Goal: Task Accomplishment & Management: Use online tool/utility

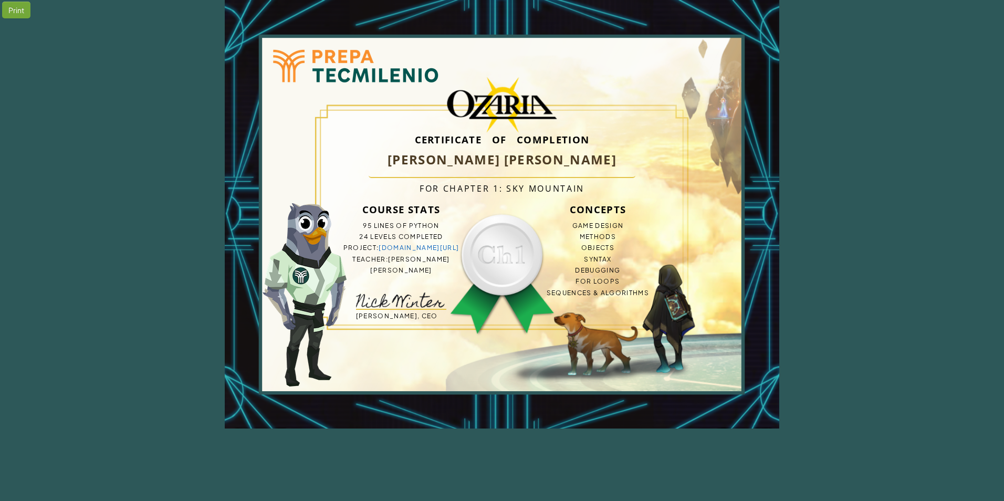
drag, startPoint x: 364, startPoint y: 164, endPoint x: 540, endPoint y: 163, distance: 175.9
click at [540, 163] on div "Certificate of Completion Miguel Ángel Gabriel Bocardo Castro For Chapter 1: Sk…" at bounding box center [501, 214] width 353 height 227
drag, startPoint x: 592, startPoint y: 221, endPoint x: 603, endPoint y: 286, distance: 65.5
click at [603, 283] on ul "Game Design Methods Objects Syntax Debugging For Loops Sequences & Algorithms" at bounding box center [597, 259] width 151 height 78
click at [10, 13] on div "Print" at bounding box center [16, 10] width 28 height 17
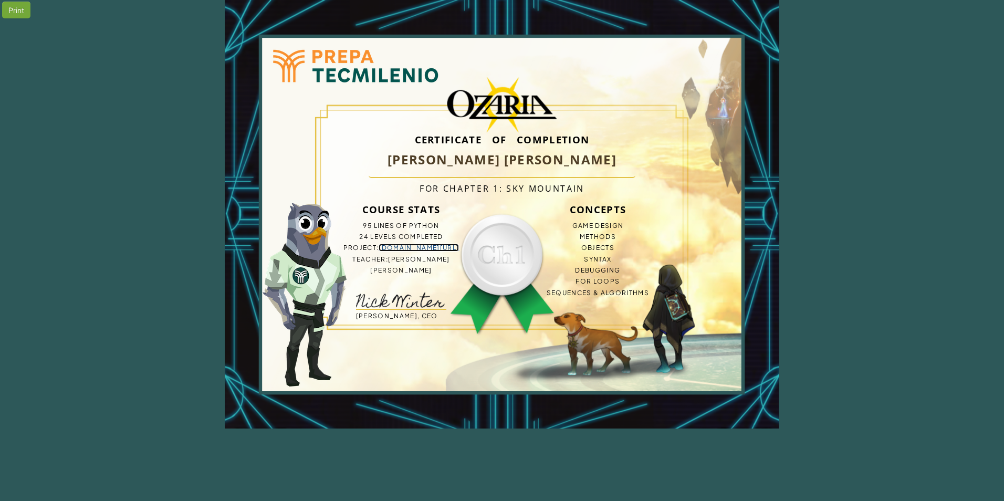
click at [418, 246] on link "bit.ly/48lQzVh" at bounding box center [418, 248] width 80 height 8
click at [28, 10] on div "Print" at bounding box center [16, 10] width 28 height 17
click at [420, 249] on link "[DOMAIN_NAME][URL]" at bounding box center [418, 248] width 80 height 8
